Goal: Contribute content

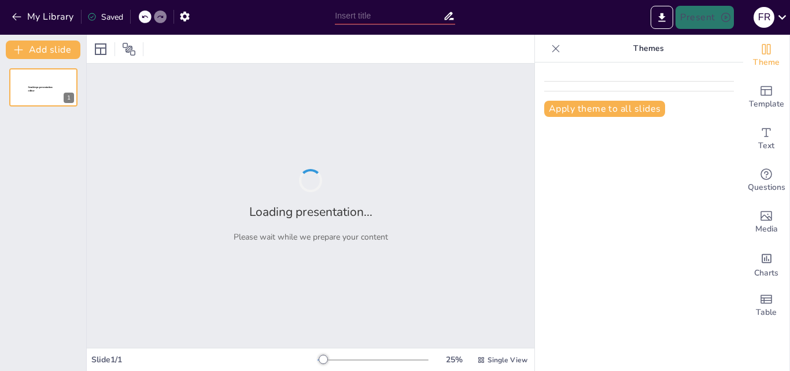
type input "Desarrollo de habilidades"
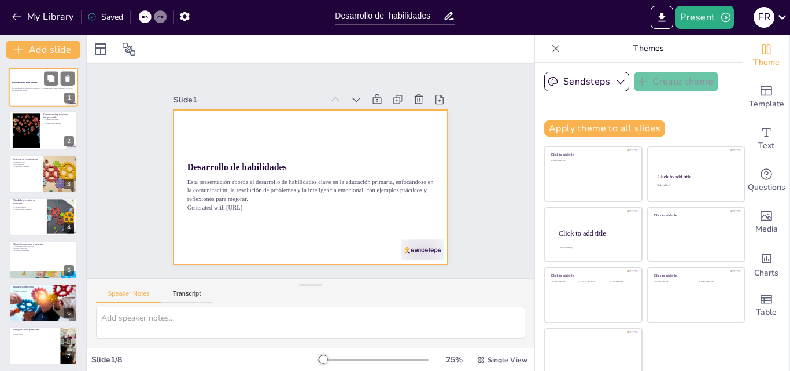
click at [40, 95] on div at bounding box center [43, 87] width 69 height 39
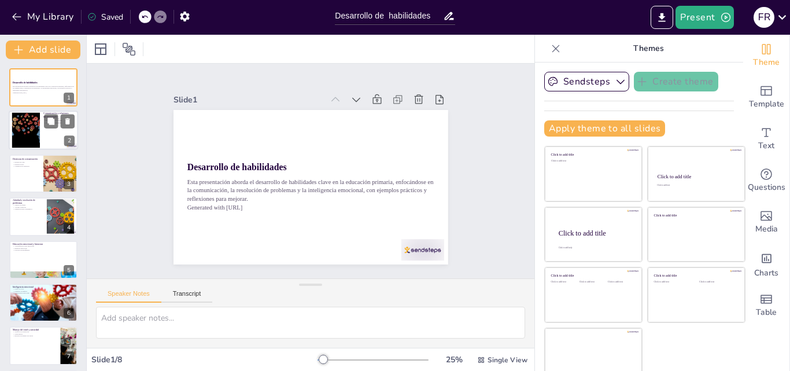
click at [47, 131] on div at bounding box center [43, 130] width 69 height 39
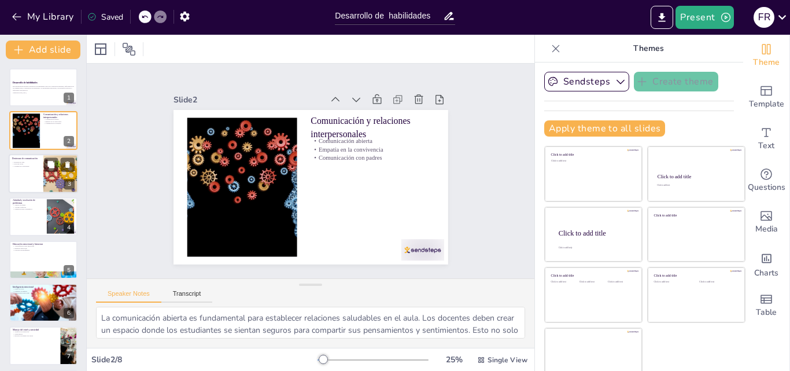
click at [33, 173] on div at bounding box center [43, 173] width 69 height 39
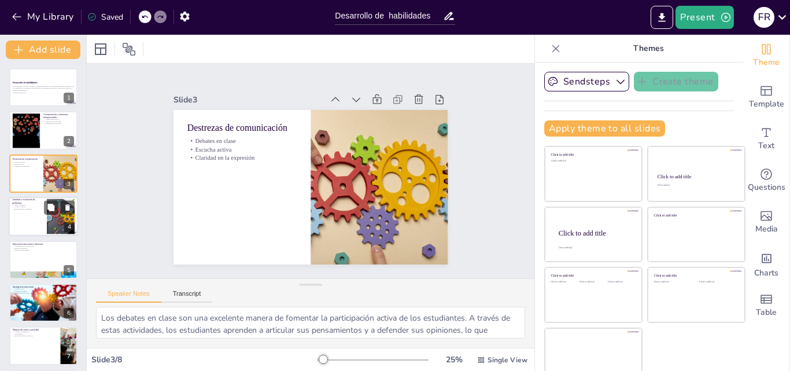
click at [33, 215] on div at bounding box center [43, 216] width 69 height 39
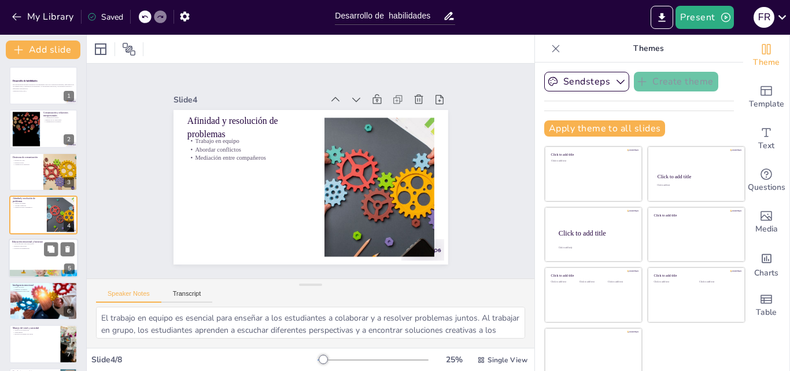
click at [33, 251] on div at bounding box center [43, 257] width 69 height 39
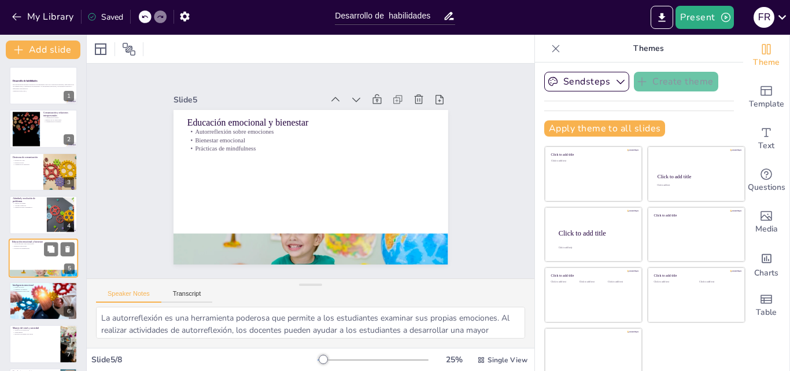
scroll to position [45, 0]
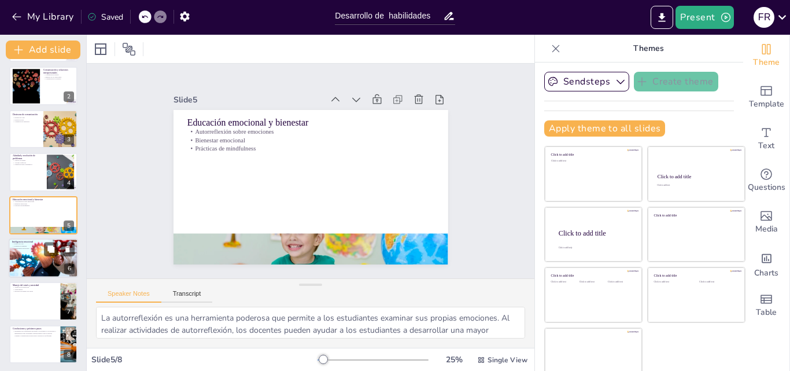
click at [37, 254] on div at bounding box center [43, 257] width 69 height 39
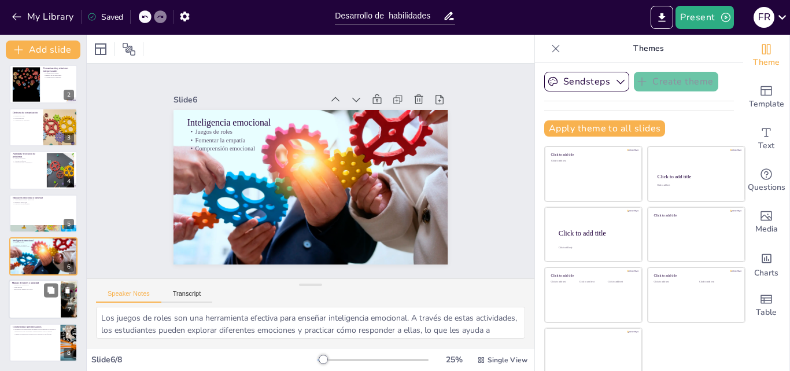
click at [35, 298] on div at bounding box center [43, 299] width 69 height 39
type textarea "Las técnicas de respiración son una herramienta simple pero efectiva para ayuda…"
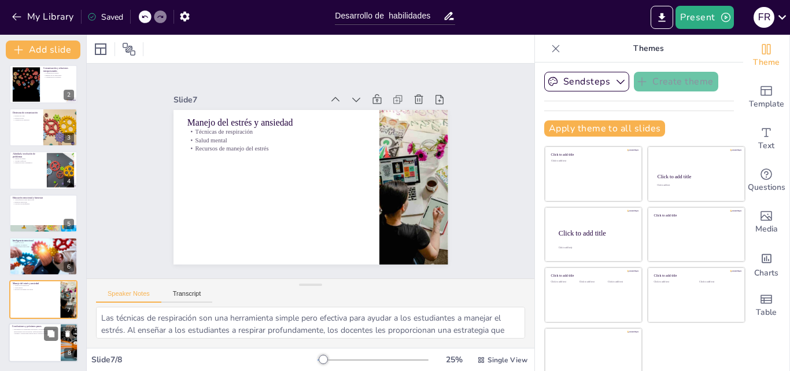
click at [42, 342] on div at bounding box center [43, 342] width 69 height 39
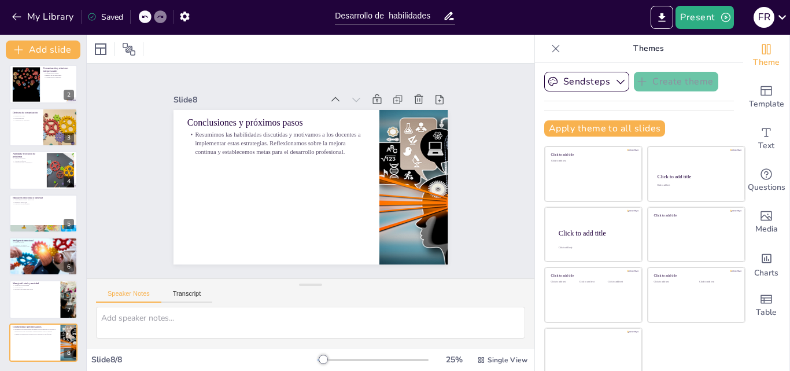
scroll to position [12, 0]
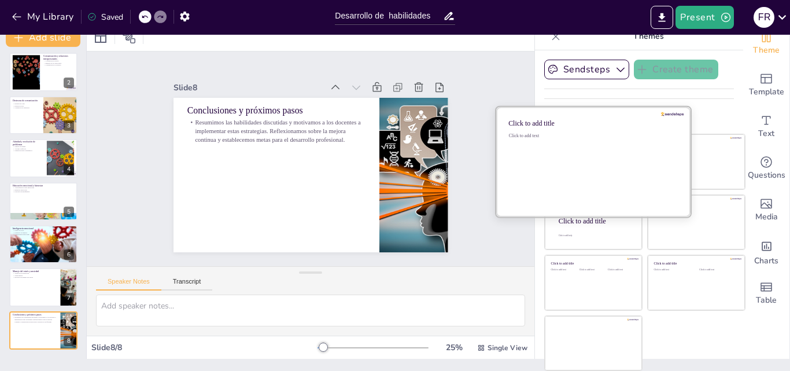
click at [562, 175] on div "Click to add text" at bounding box center [591, 169] width 165 height 72
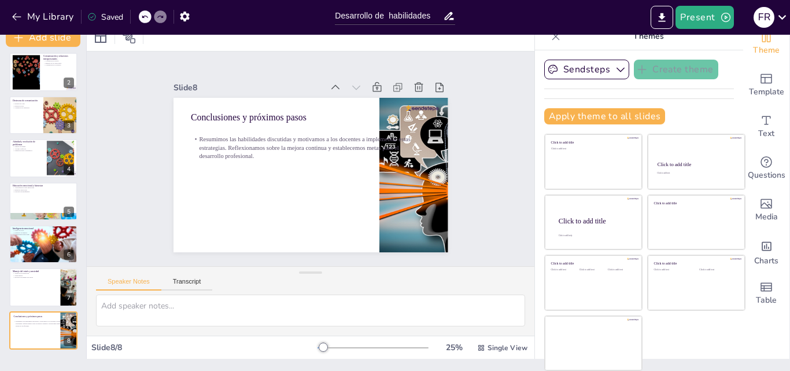
scroll to position [0, 0]
